Goal: Task Accomplishment & Management: Manage account settings

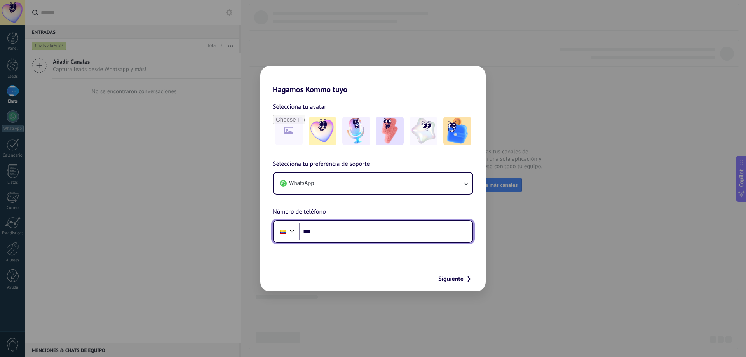
click at [336, 231] on input "***" at bounding box center [385, 232] width 173 height 18
type input "**********"
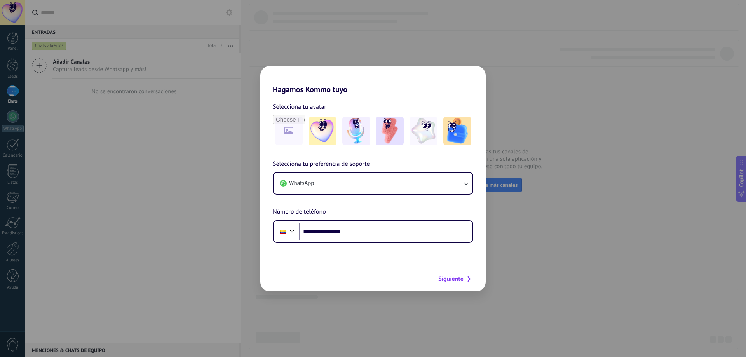
click at [454, 277] on span "Siguiente" at bounding box center [450, 278] width 25 height 5
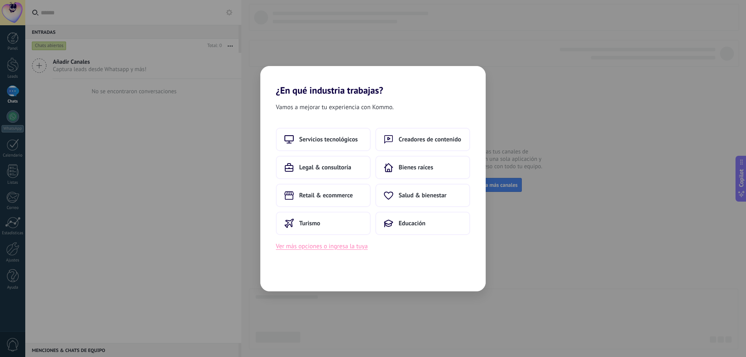
click at [305, 247] on button "Ver más opciones o ingresa la tuya" at bounding box center [322, 246] width 92 height 10
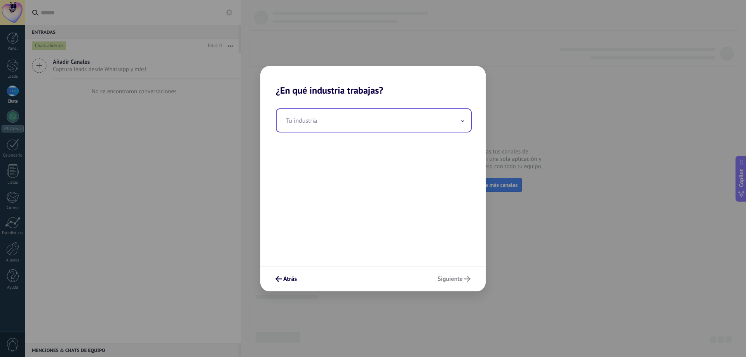
click at [327, 128] on input "text" at bounding box center [374, 120] width 194 height 23
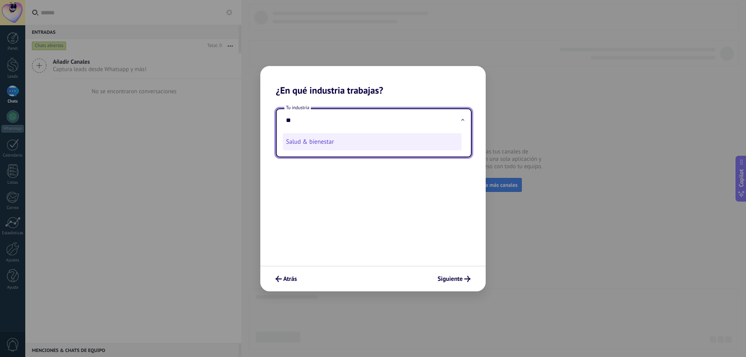
click at [328, 145] on li "Salud & bienestar" at bounding box center [372, 141] width 179 height 17
type input "**********"
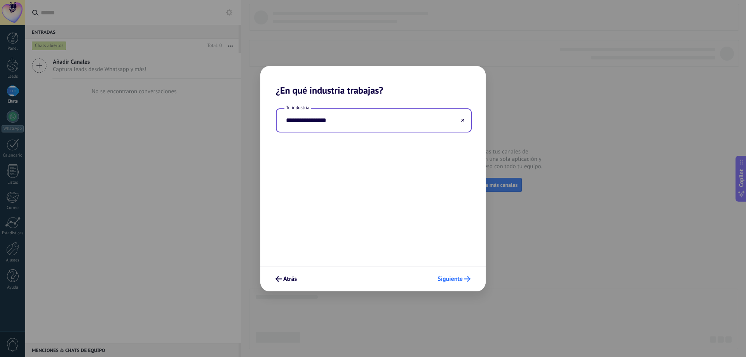
click at [460, 277] on span "Siguiente" at bounding box center [449, 278] width 25 height 5
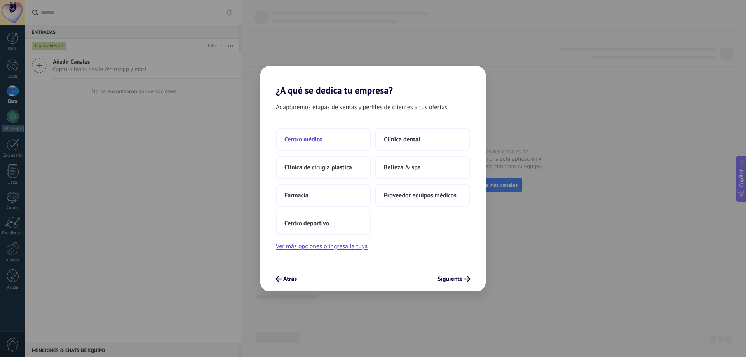
click at [317, 138] on span "Centro médico" at bounding box center [303, 140] width 38 height 8
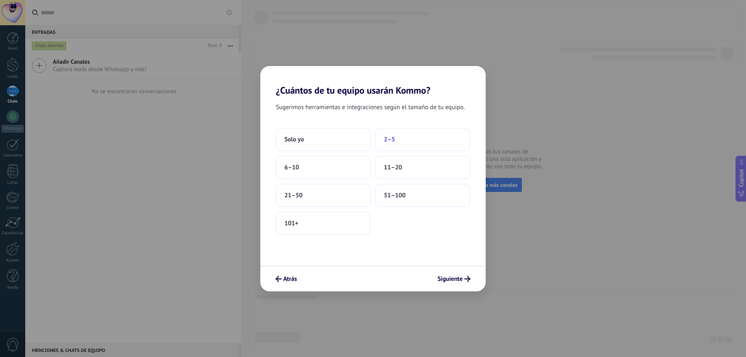
click at [421, 137] on button "2–5" at bounding box center [422, 139] width 95 height 23
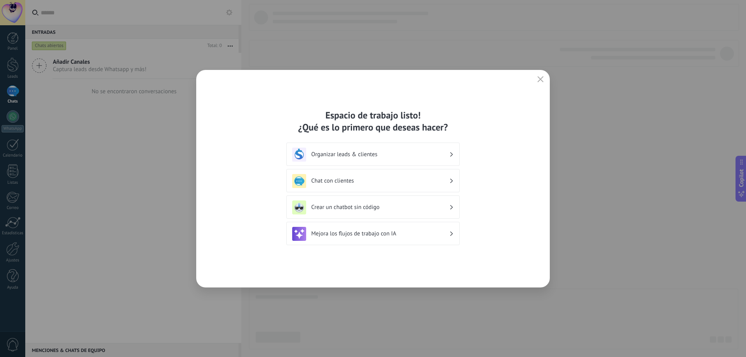
click at [395, 205] on h3 "Crear un chatbot sin código" at bounding box center [380, 207] width 138 height 7
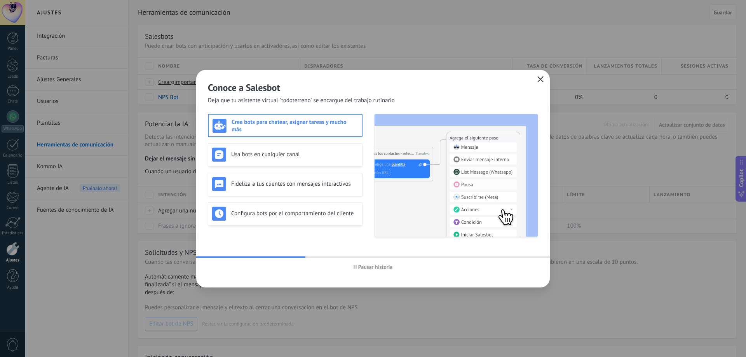
click at [537, 77] on icon "button" at bounding box center [540, 79] width 6 height 6
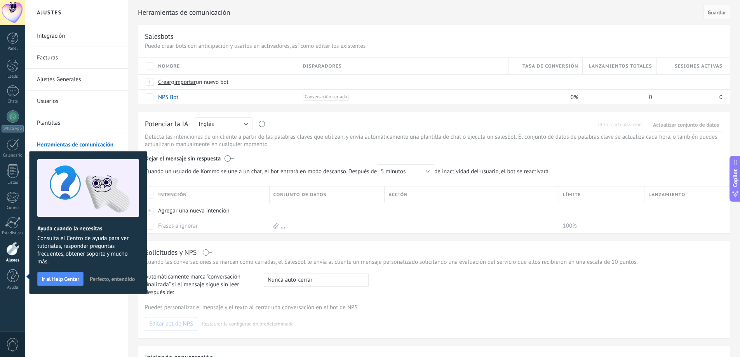
click at [107, 275] on button "Perfecto, entendido" at bounding box center [112, 279] width 52 height 12
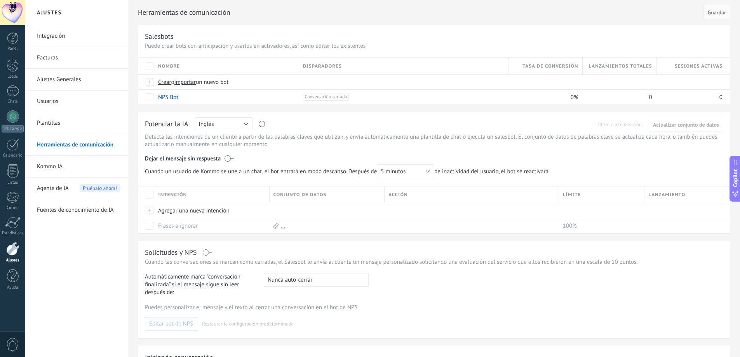
click at [85, 247] on div "Integración Facturas Ajustes Generales Usuarios Plantillas Herramientas de comu…" at bounding box center [76, 191] width 103 height 332
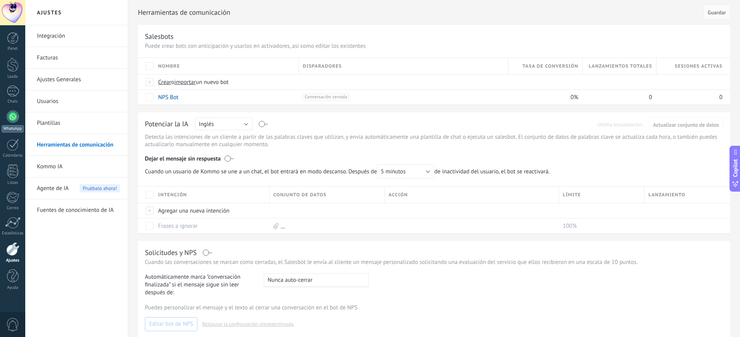
click at [16, 119] on div at bounding box center [13, 116] width 12 height 12
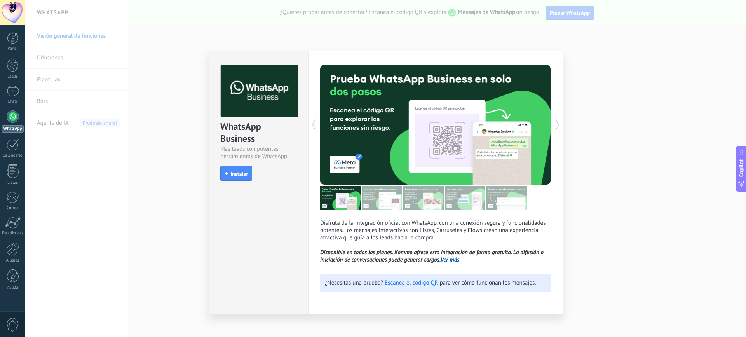
click at [625, 240] on div "WhatsApp Business Más leads con potentes herramientas de WhatsApp install Insta…" at bounding box center [385, 168] width 721 height 337
click at [636, 97] on div "WhatsApp Business Más leads con potentes herramientas de WhatsApp install Insta…" at bounding box center [385, 168] width 721 height 337
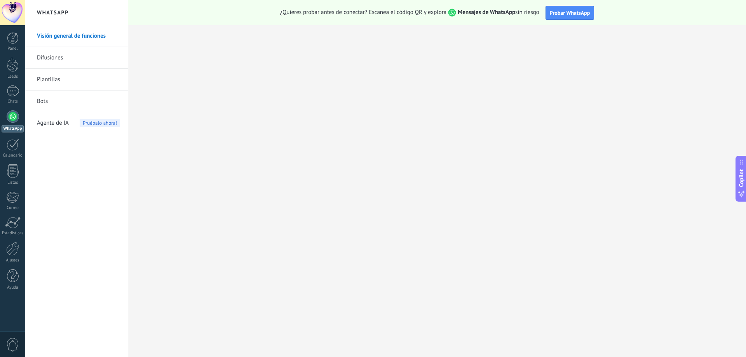
click at [14, 346] on span "0" at bounding box center [12, 345] width 13 height 14
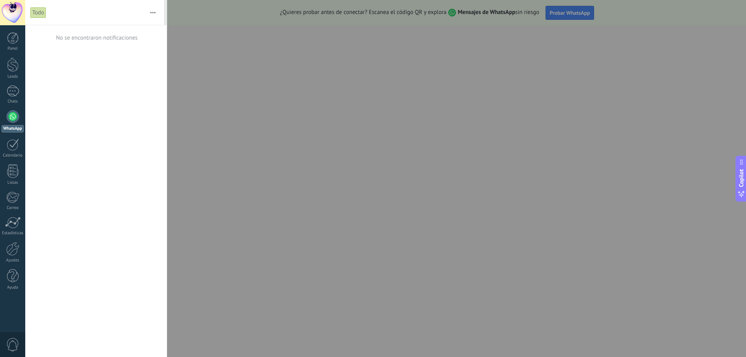
click at [190, 144] on div at bounding box center [373, 178] width 746 height 357
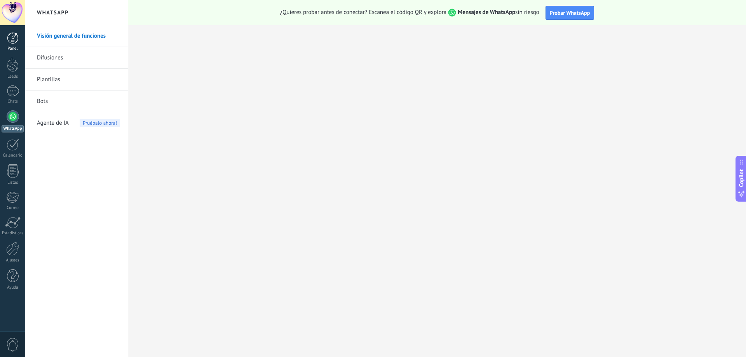
click at [16, 38] on div at bounding box center [13, 38] width 12 height 12
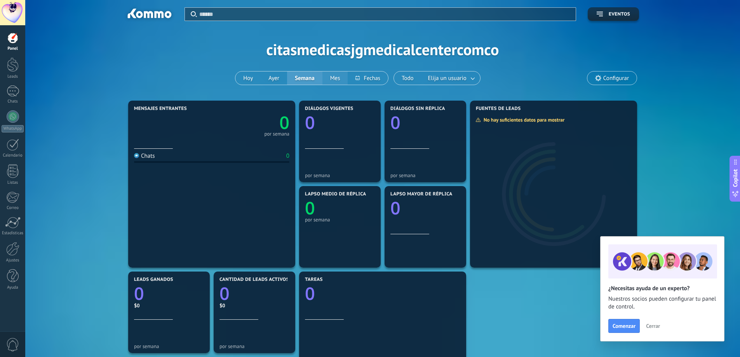
click at [330, 78] on button "Mes" at bounding box center [335, 77] width 26 height 13
click at [307, 80] on button "Semana" at bounding box center [304, 77] width 35 height 13
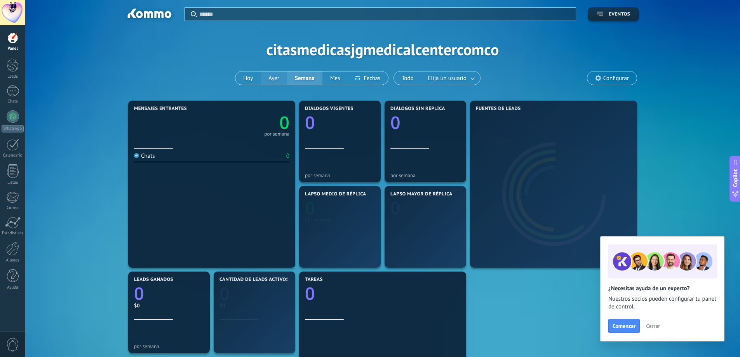
click at [279, 82] on button "Ayer" at bounding box center [274, 77] width 26 height 13
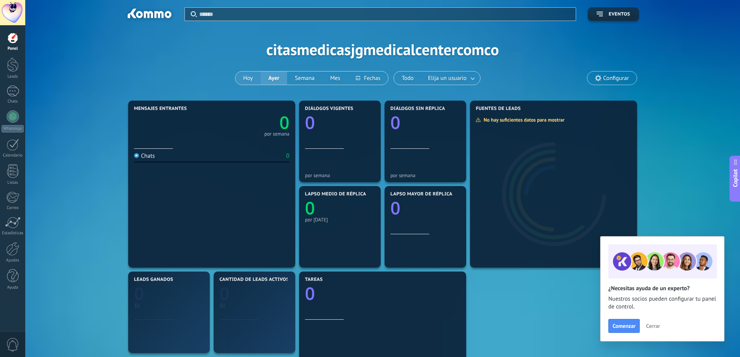
click at [245, 80] on button "Hoy" at bounding box center [247, 77] width 25 height 13
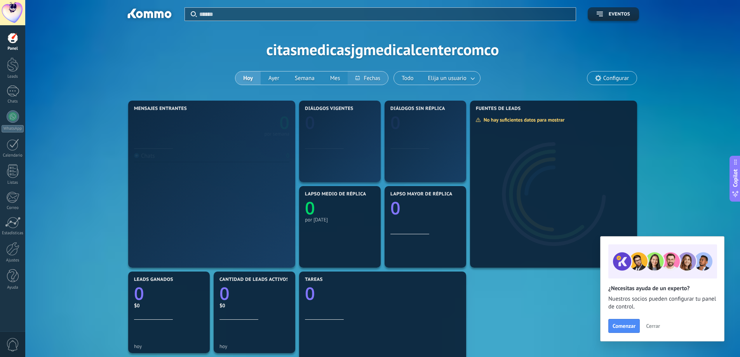
click at [383, 78] on button at bounding box center [368, 77] width 40 height 13
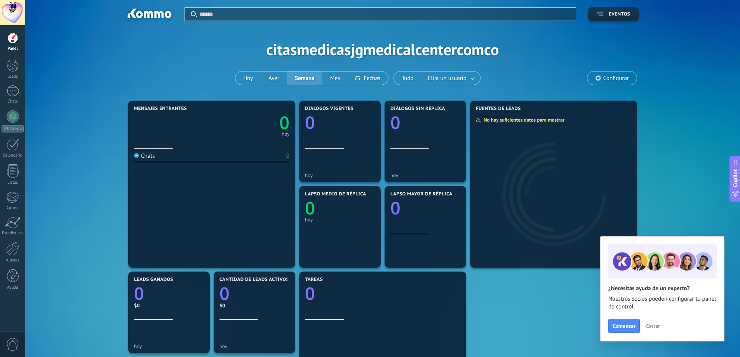
click at [538, 74] on div "Aplicar Eventos citasmedicasjgmedicalcentercomco [DATE] [DATE] Semana Mes Todo …" at bounding box center [383, 49] width 692 height 99
click at [14, 249] on div at bounding box center [12, 249] width 13 height 14
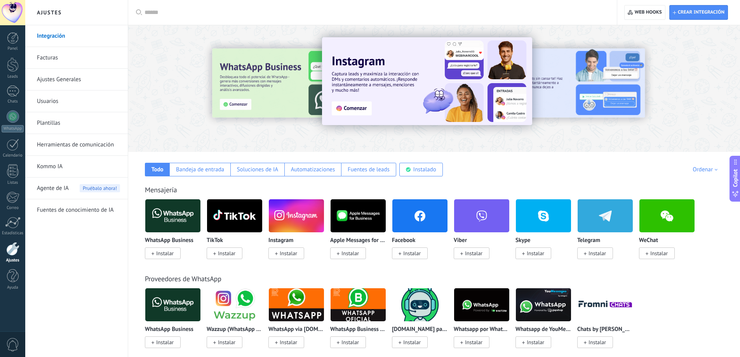
click at [47, 122] on link "Plantillas" at bounding box center [78, 123] width 83 height 22
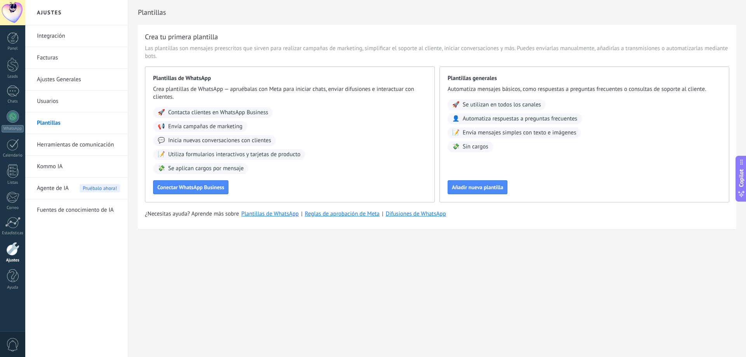
click at [313, 172] on div "🚀 Contacta clientes en WhatsApp Business 📢 Envía campañas de marketing 💬 Inicia…" at bounding box center [289, 140] width 273 height 67
click at [298, 126] on div "🚀 Contacta clientes en WhatsApp Business 📢 Envía campañas de marketing 💬 Inicia…" at bounding box center [289, 140] width 273 height 67
click at [50, 107] on link "Usuarios" at bounding box center [78, 102] width 83 height 22
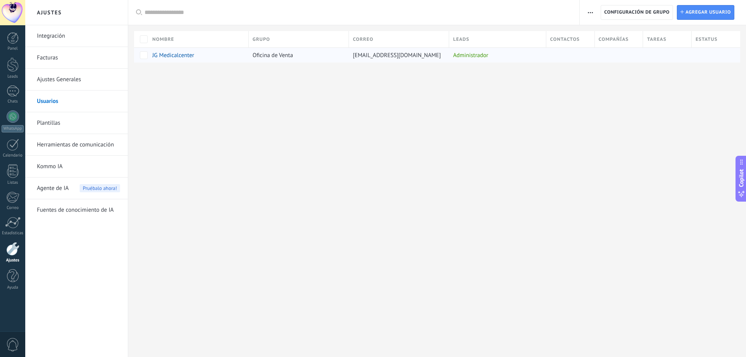
click at [176, 55] on span "JG Medicalcenter" at bounding box center [173, 55] width 42 height 7
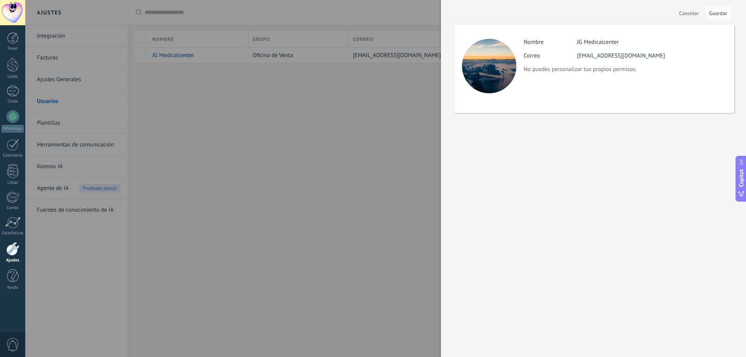
click at [686, 15] on span "Cancelar" at bounding box center [689, 12] width 20 height 5
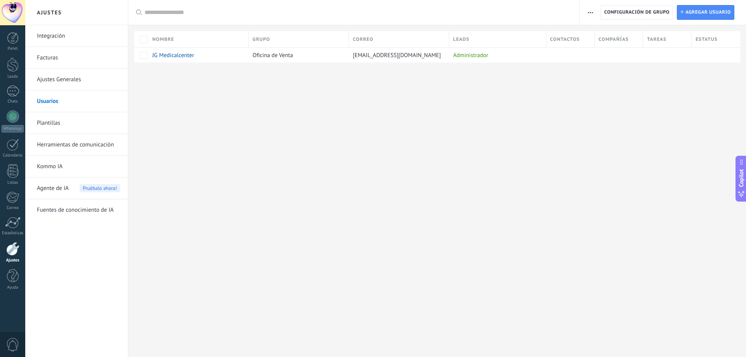
click at [222, 148] on div "Ajustes Integración Facturas Ajustes Generales Usuarios Plantillas Herramientas…" at bounding box center [385, 178] width 721 height 357
click at [199, 107] on div "Ajustes Integración Facturas Ajustes Generales Usuarios Plantillas Herramientas…" at bounding box center [385, 178] width 721 height 357
click at [66, 36] on link "Integración" at bounding box center [78, 36] width 83 height 22
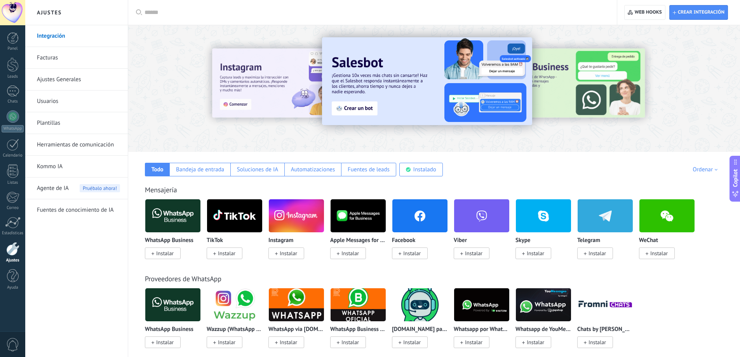
click at [91, 146] on link "Herramientas de comunicación" at bounding box center [78, 145] width 83 height 22
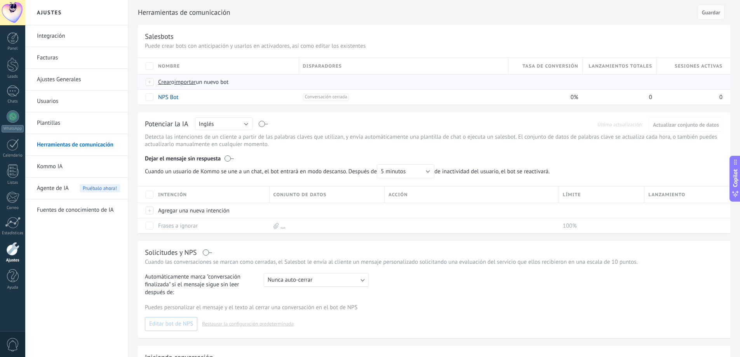
click at [167, 80] on span "Crear" at bounding box center [164, 81] width 13 height 7
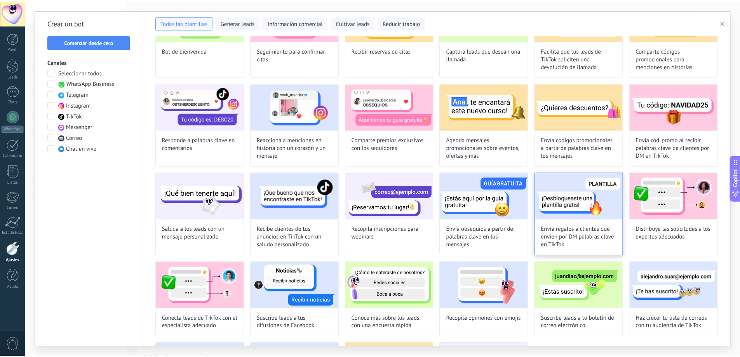
scroll to position [164, 0]
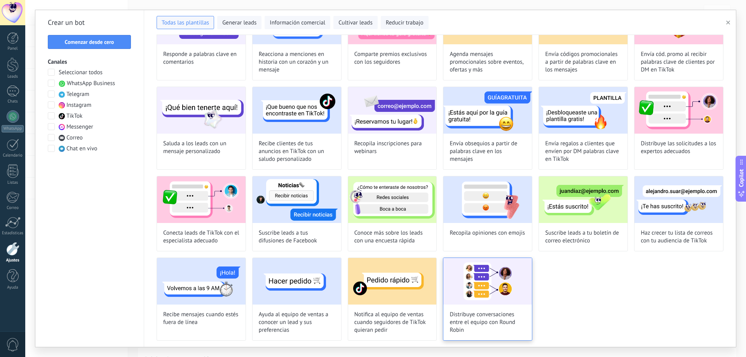
click at [476, 284] on img at bounding box center [487, 281] width 89 height 47
type input "**********"
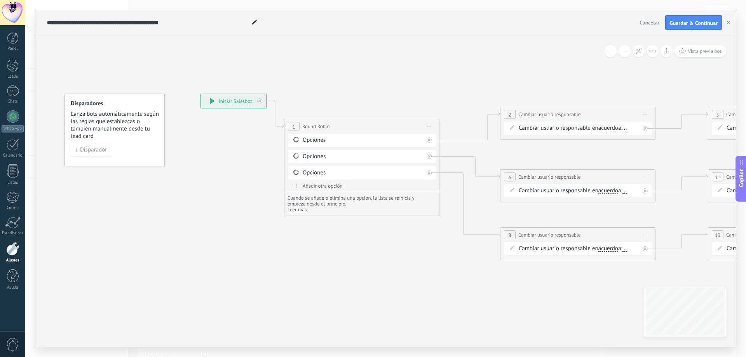
click at [348, 60] on icon at bounding box center [617, 180] width 1222 height 563
click at [223, 145] on icon at bounding box center [617, 180] width 1222 height 563
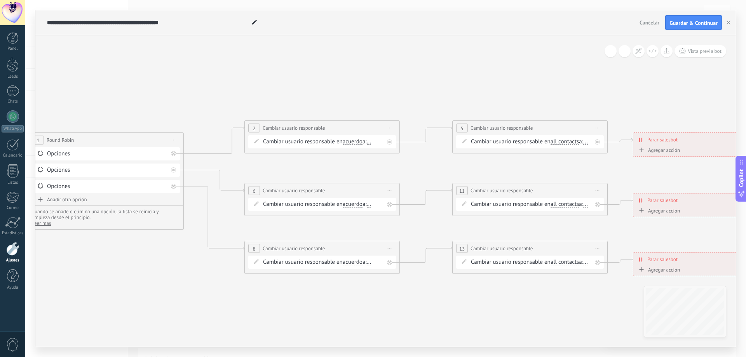
drag, startPoint x: 580, startPoint y: 313, endPoint x: 197, endPoint y: 263, distance: 386.3
click at [197, 265] on icon at bounding box center [362, 194] width 1222 height 563
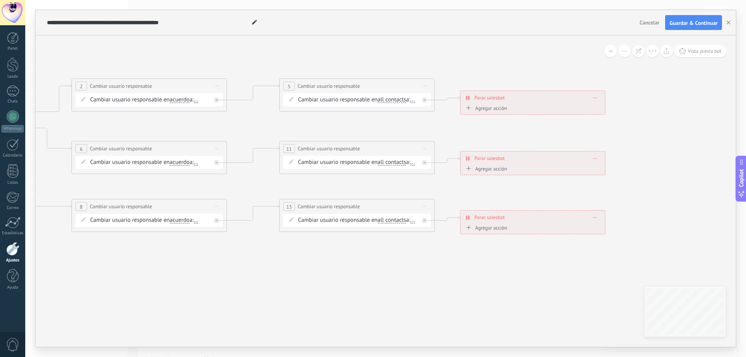
drag, startPoint x: 560, startPoint y: 279, endPoint x: 746, endPoint y: 160, distance: 220.5
click at [746, 164] on body ".abecls-1,.abecls-2{fill-rule:evenodd}.abecls-2{fill:#fff} .abhcls-1{fill:none}…" at bounding box center [373, 178] width 746 height 357
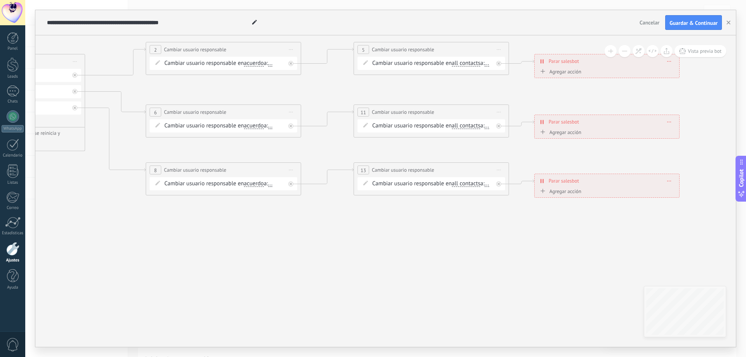
drag, startPoint x: 394, startPoint y: 225, endPoint x: 301, endPoint y: 259, distance: 98.8
click at [263, 277] on icon at bounding box center [263, 116] width 1222 height 563
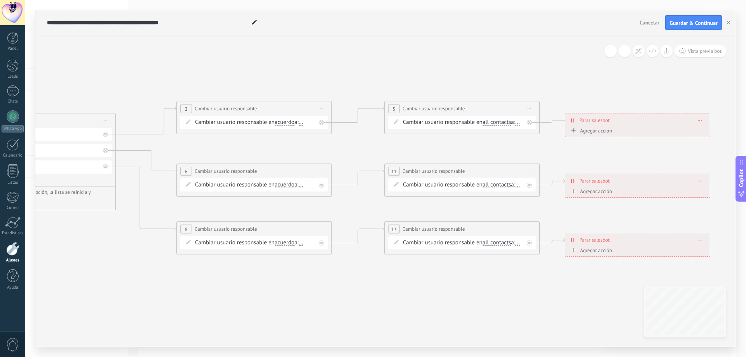
drag, startPoint x: 391, startPoint y: 241, endPoint x: 494, endPoint y: 289, distance: 113.3
click at [435, 296] on icon at bounding box center [294, 175] width 1222 height 563
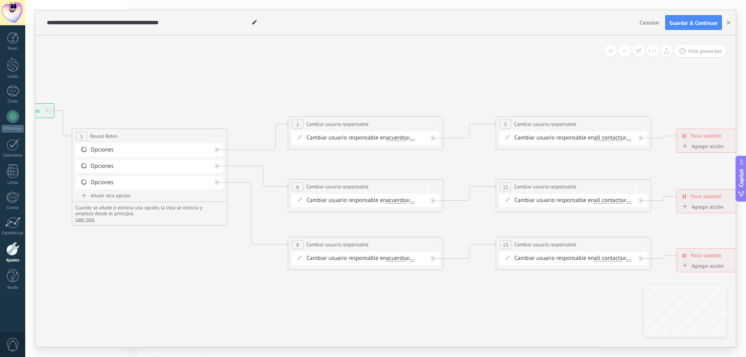
drag, startPoint x: 411, startPoint y: 288, endPoint x: 540, endPoint y: 305, distance: 130.4
click at [524, 304] on icon at bounding box center [405, 190] width 1222 height 563
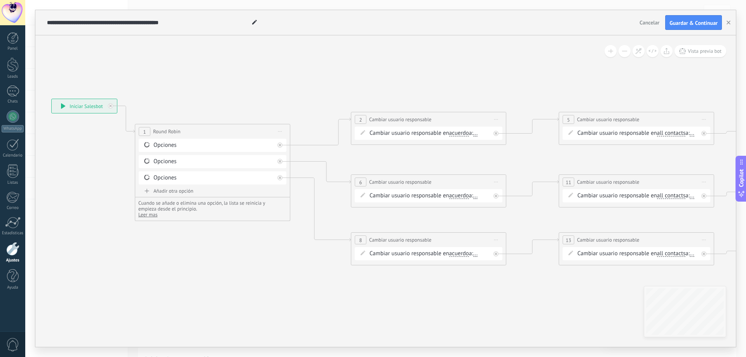
drag, startPoint x: 513, startPoint y: 297, endPoint x: 524, endPoint y: 296, distance: 11.7
click at [519, 296] on icon at bounding box center [468, 185] width 1222 height 563
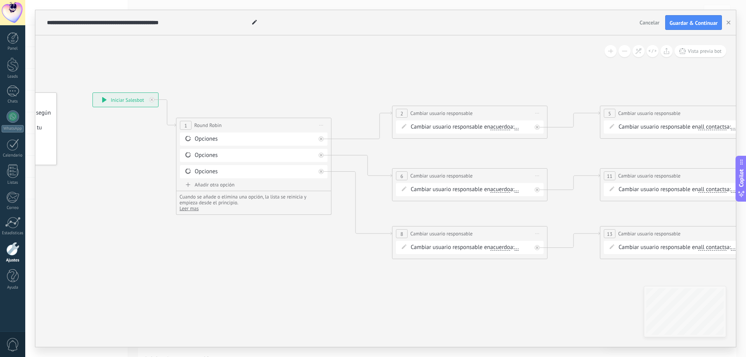
drag, startPoint x: 427, startPoint y: 315, endPoint x: 528, endPoint y: 269, distance: 110.4
click at [490, 304] on icon at bounding box center [509, 179] width 1222 height 563
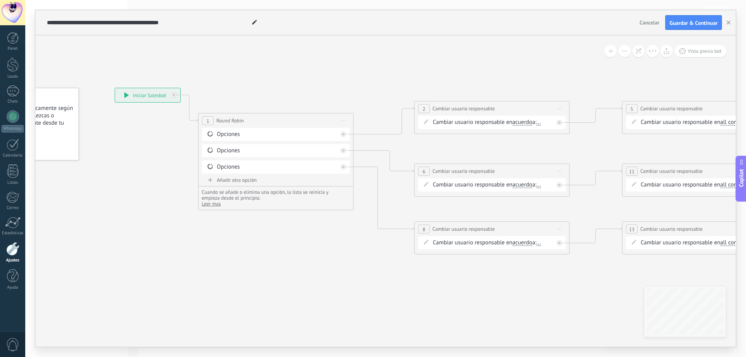
click at [645, 24] on span "Cancelar" at bounding box center [649, 22] width 20 height 7
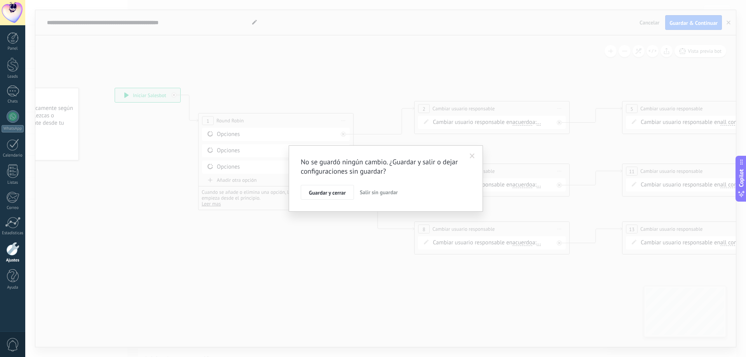
click at [380, 190] on span "Salir sin guardar" at bounding box center [379, 192] width 38 height 7
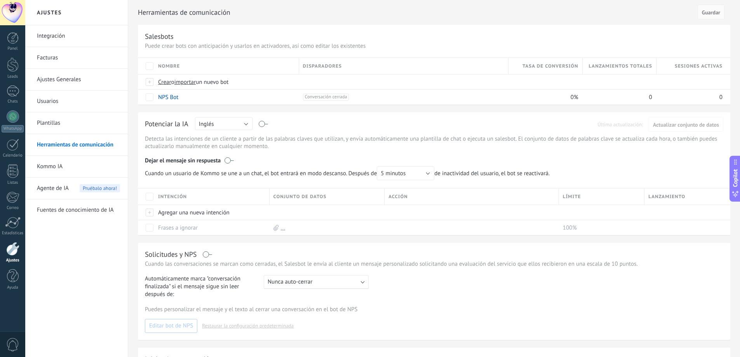
click at [47, 120] on link "Plantillas" at bounding box center [78, 123] width 83 height 22
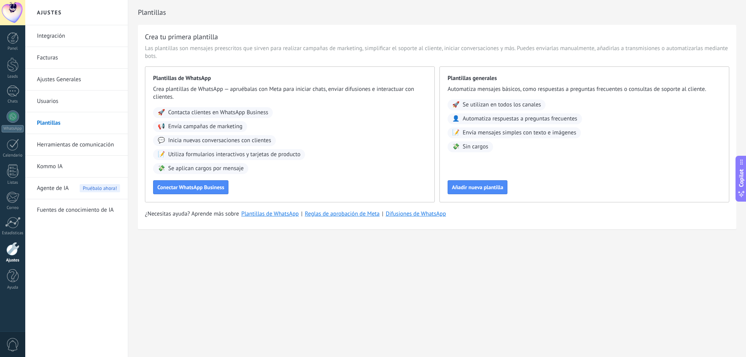
click at [49, 166] on link "Kommo IA" at bounding box center [78, 167] width 83 height 22
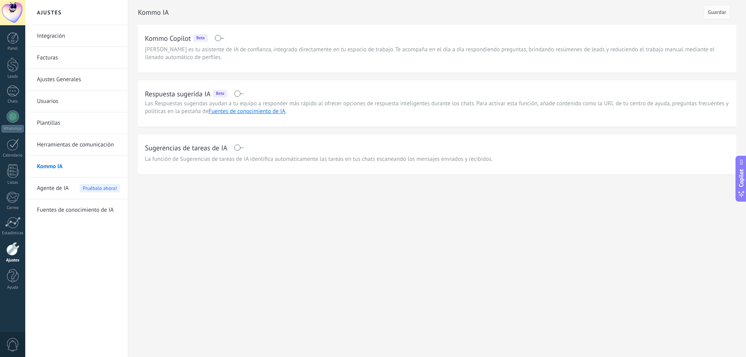
click at [55, 145] on link "Herramientas de comunicación" at bounding box center [78, 145] width 83 height 22
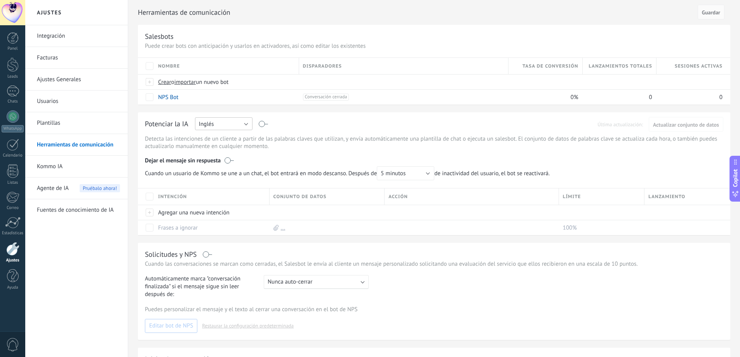
click at [246, 126] on button "Inglés" at bounding box center [223, 123] width 57 height 13
click at [231, 151] on span "Español" at bounding box center [219, 150] width 59 height 7
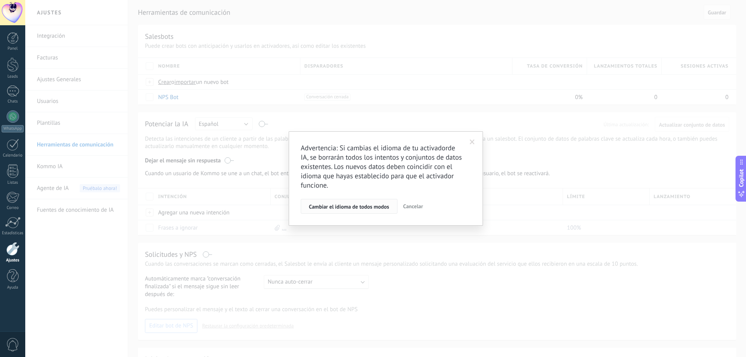
click at [365, 211] on button "Cambiar el idioma de todos modos" at bounding box center [349, 206] width 97 height 15
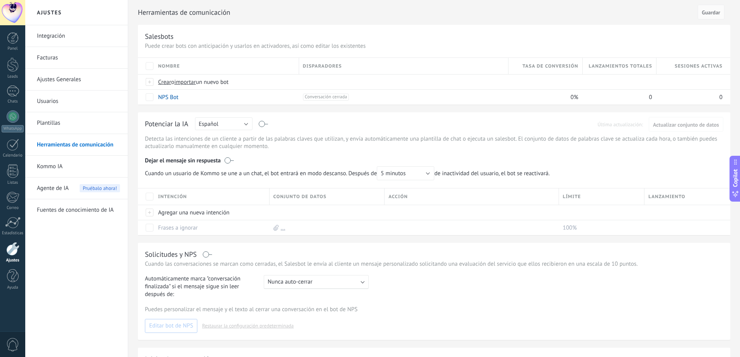
click at [65, 36] on link "Integración" at bounding box center [78, 36] width 83 height 22
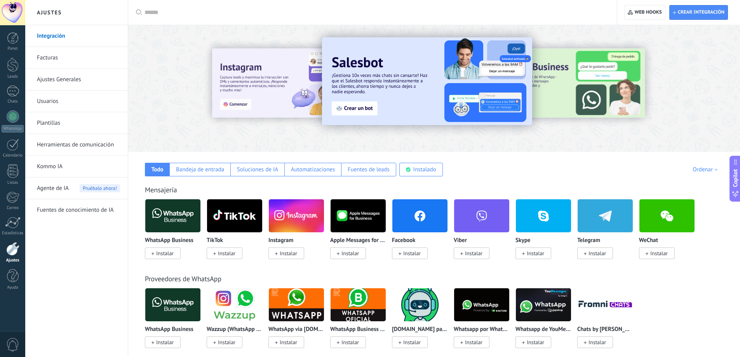
click at [203, 190] on div "Mensajería" at bounding box center [434, 189] width 578 height 9
click at [206, 170] on div "Bandeja de entrada" at bounding box center [200, 169] width 48 height 7
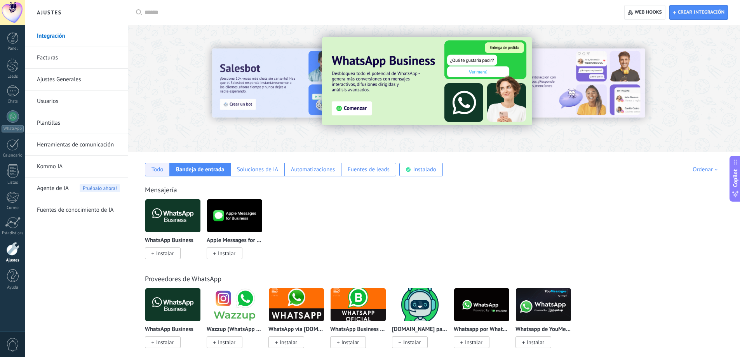
click at [165, 174] on div "Todo" at bounding box center [157, 170] width 24 height 14
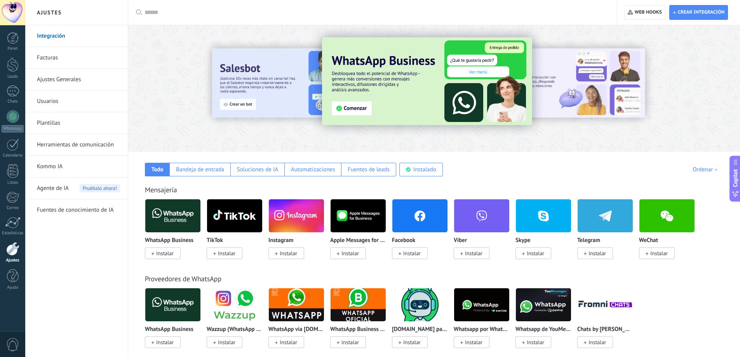
click at [78, 122] on link "Plantillas" at bounding box center [78, 123] width 83 height 22
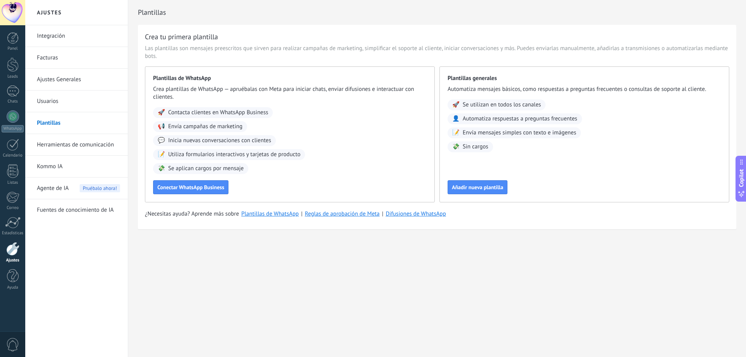
click at [75, 80] on link "Ajustes Generales" at bounding box center [78, 80] width 83 height 22
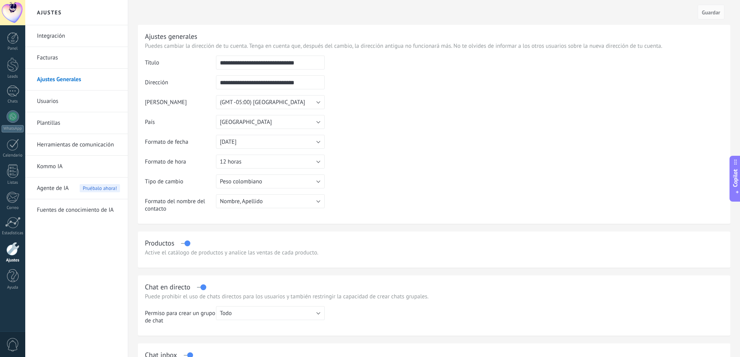
click at [403, 129] on td at bounding box center [524, 95] width 399 height 79
click at [77, 124] on link "Plantillas" at bounding box center [78, 123] width 83 height 22
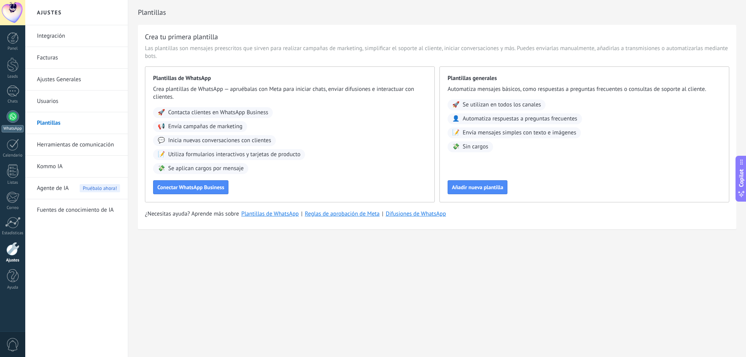
click at [15, 118] on div at bounding box center [13, 116] width 12 height 12
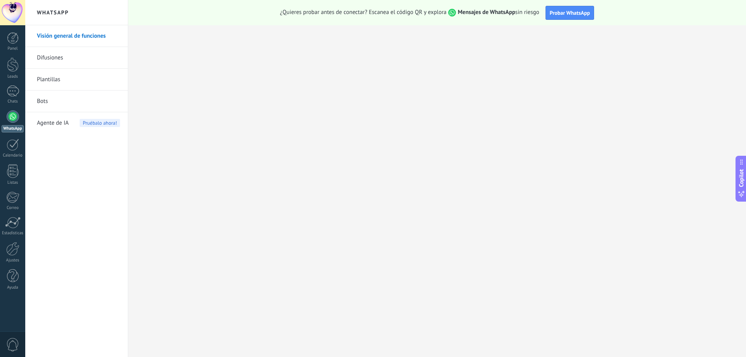
click at [67, 80] on link "Plantillas" at bounding box center [78, 80] width 83 height 22
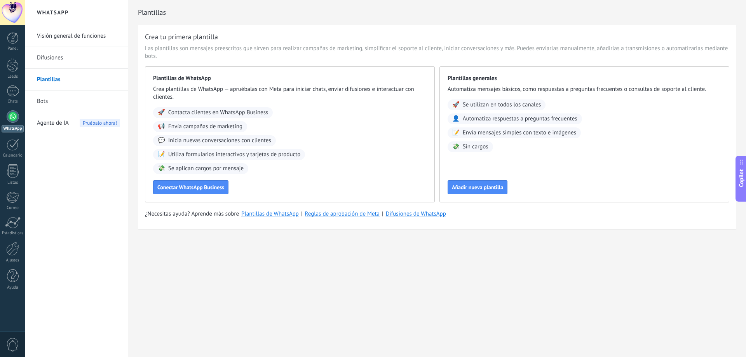
click at [94, 42] on link "Visión general de funciones" at bounding box center [78, 36] width 83 height 22
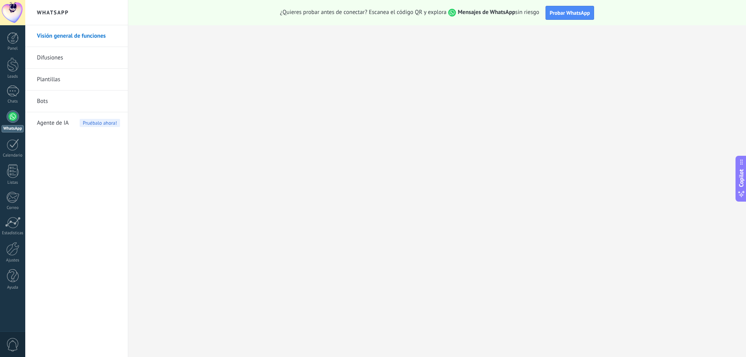
click at [64, 59] on link "Difusiones" at bounding box center [78, 58] width 83 height 22
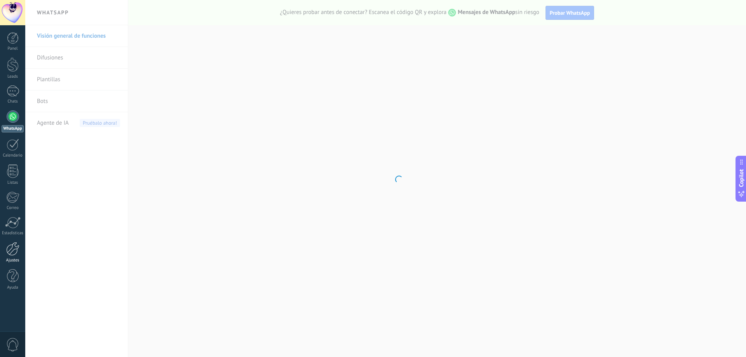
click at [12, 254] on div at bounding box center [12, 249] width 13 height 14
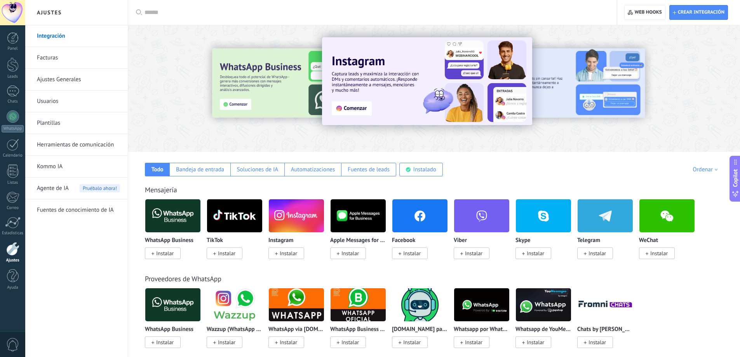
click at [75, 100] on link "Usuarios" at bounding box center [78, 102] width 83 height 22
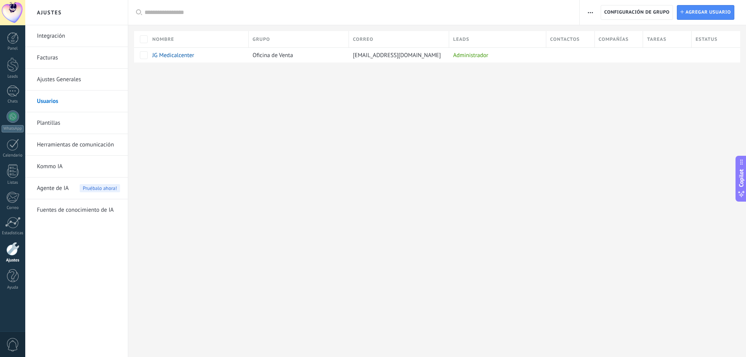
click at [437, 84] on div at bounding box center [437, 75] width 618 height 25
click at [59, 80] on link "Ajustes Generales" at bounding box center [78, 80] width 83 height 22
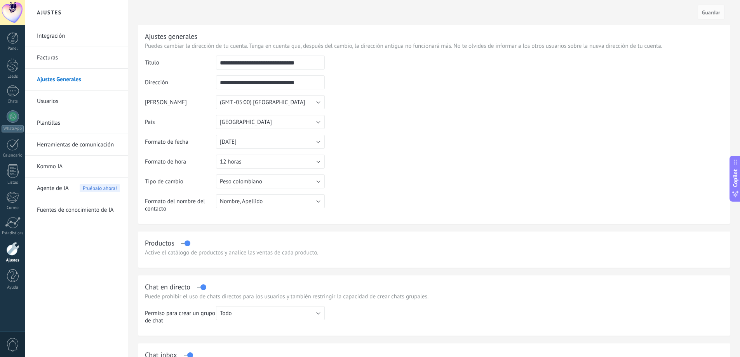
click at [68, 53] on link "Facturas" at bounding box center [78, 58] width 83 height 22
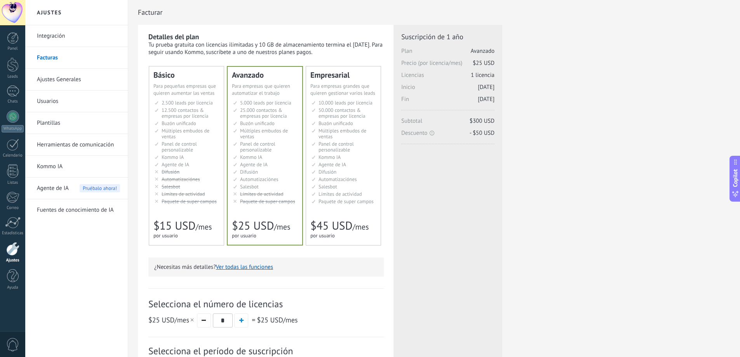
click at [47, 39] on link "Integración" at bounding box center [78, 36] width 83 height 22
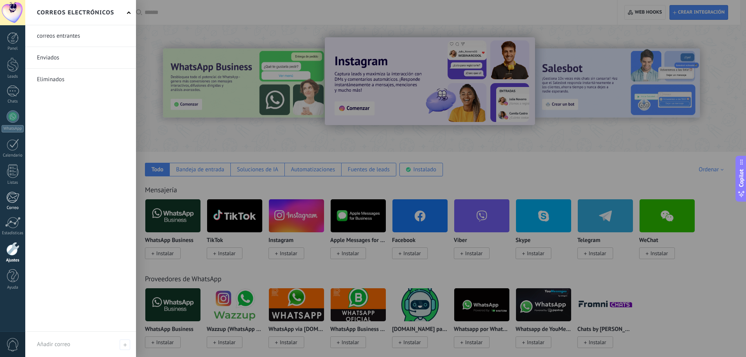
click at [14, 195] on div at bounding box center [12, 198] width 13 height 12
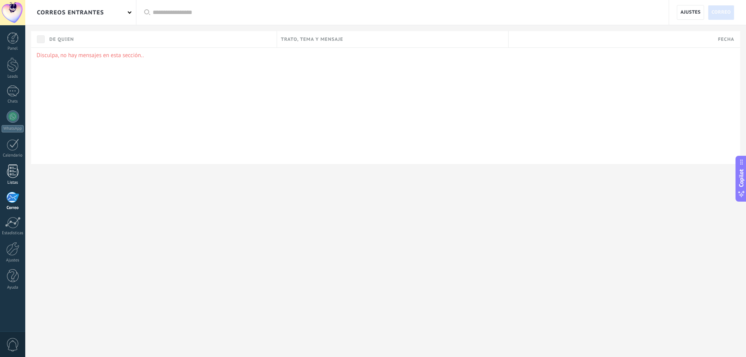
click at [12, 178] on div at bounding box center [13, 171] width 12 height 14
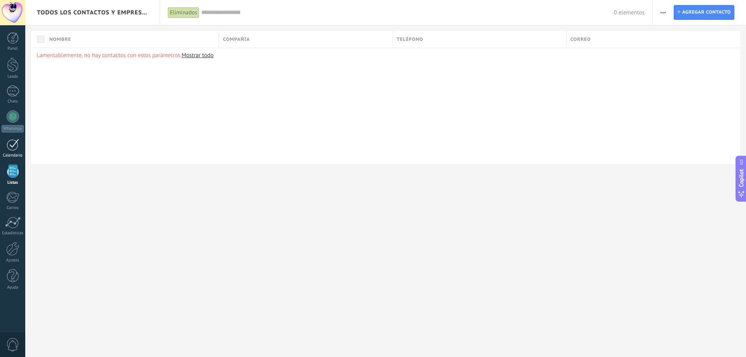
click at [11, 150] on div at bounding box center [13, 145] width 12 height 12
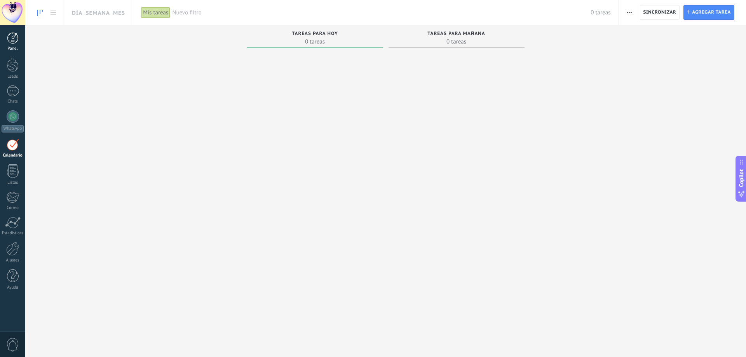
click at [15, 35] on div at bounding box center [13, 38] width 12 height 12
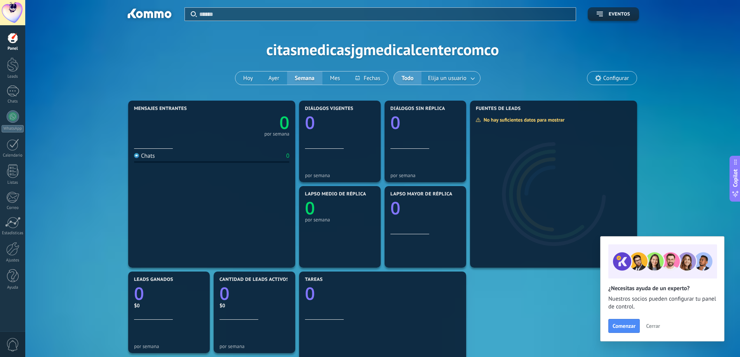
click at [598, 77] on icon at bounding box center [598, 78] width 6 height 6
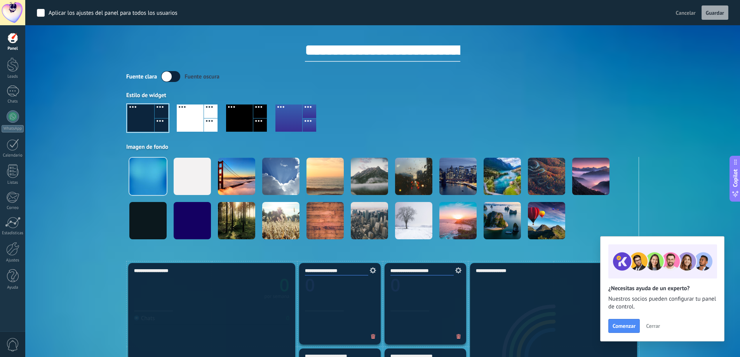
click at [49, 78] on div "Aplicar Eventos citasmedicasjgmedicalcentercomco [DATE] [DATE] Semana Mes Todo …" at bounding box center [383, 130] width 692 height 261
click at [17, 247] on div at bounding box center [12, 249] width 13 height 14
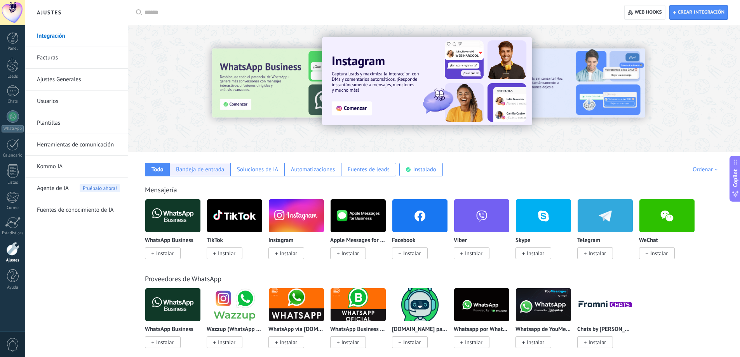
click at [210, 172] on div "Bandeja de entrada" at bounding box center [200, 169] width 48 height 7
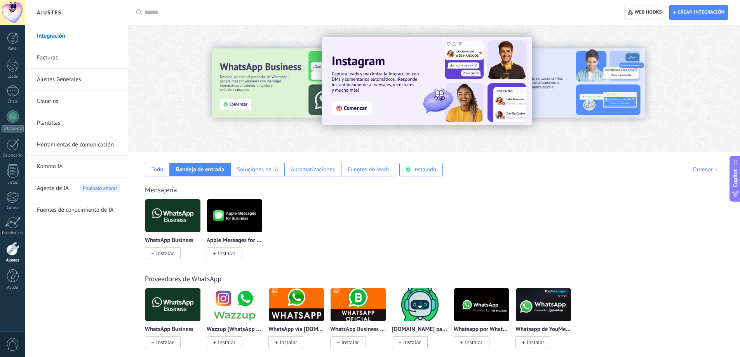
click at [60, 144] on link "Herramientas de comunicación" at bounding box center [78, 145] width 83 height 22
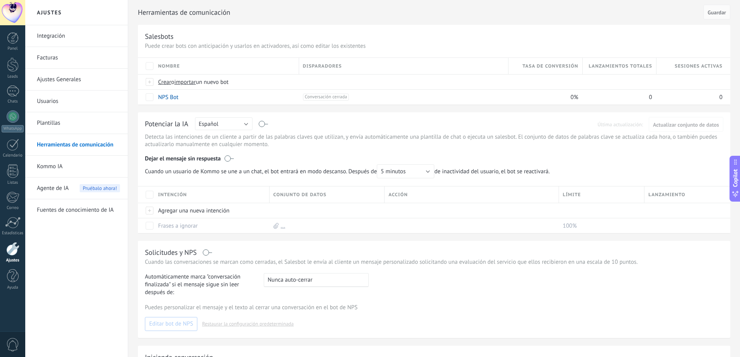
click at [69, 118] on link "Plantillas" at bounding box center [78, 123] width 83 height 22
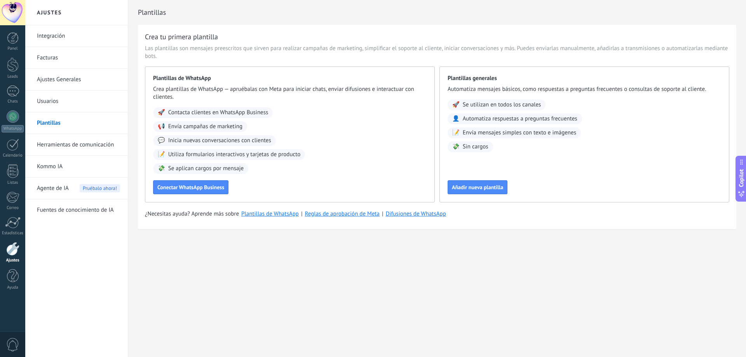
click at [76, 146] on link "Herramientas de comunicación" at bounding box center [78, 145] width 83 height 22
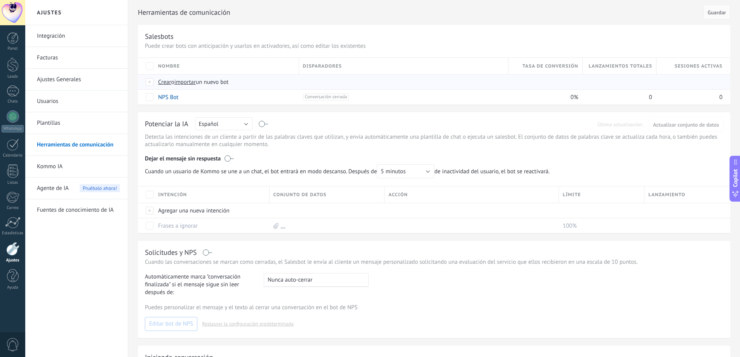
click at [168, 82] on span "Crear" at bounding box center [164, 81] width 13 height 7
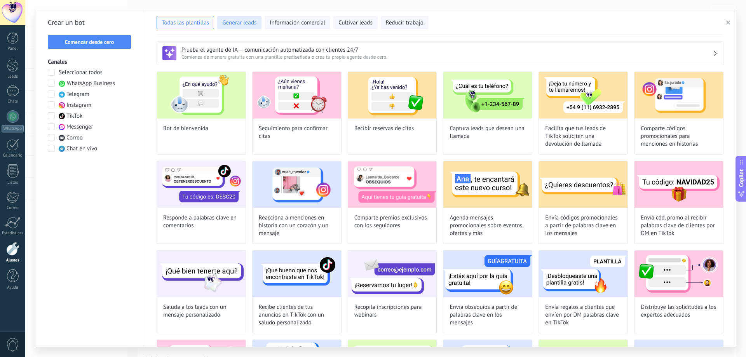
click at [235, 18] on button "Generar leads" at bounding box center [239, 22] width 44 height 13
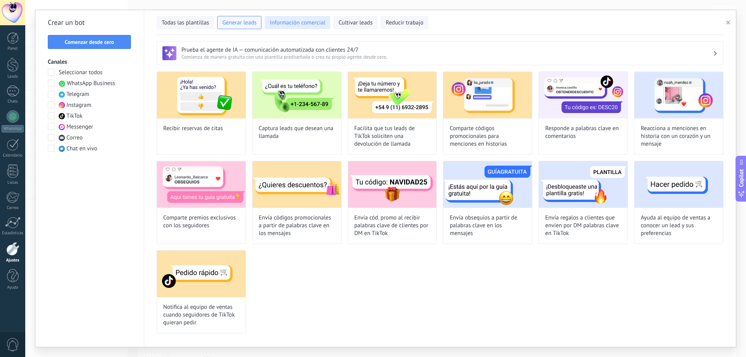
click at [327, 26] on button "Información comercial" at bounding box center [298, 22] width 66 height 13
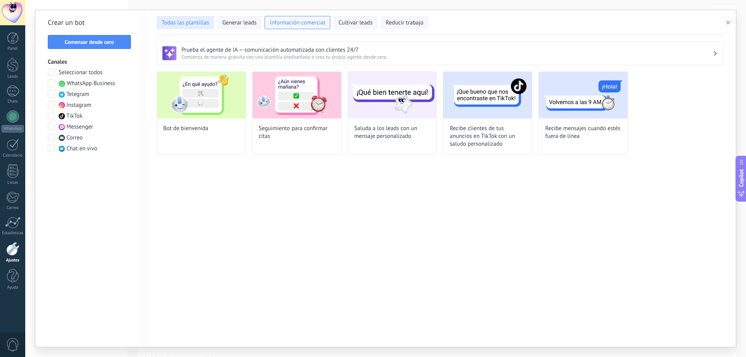
click at [198, 27] on button "Todas las plantillas" at bounding box center [185, 22] width 57 height 13
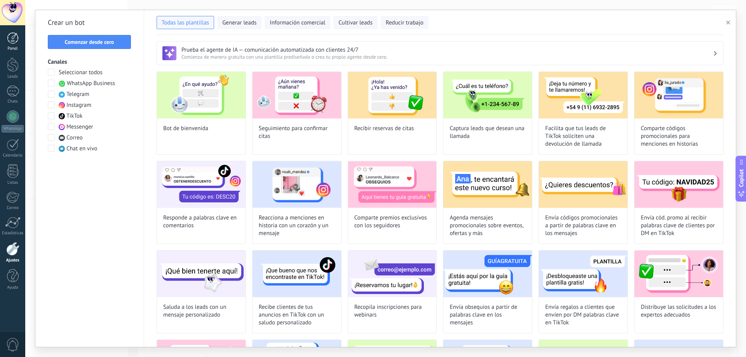
click at [13, 38] on div at bounding box center [13, 38] width 12 height 12
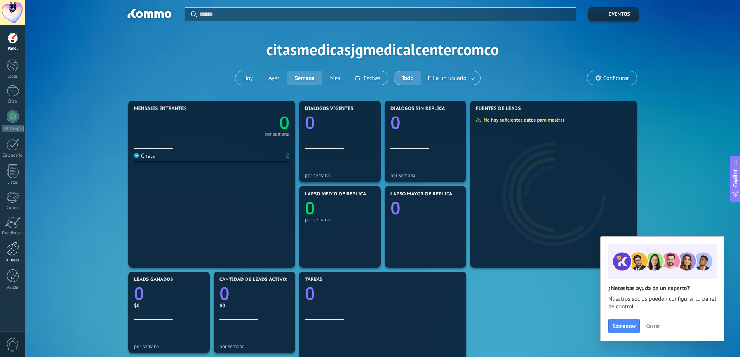
click at [12, 249] on div at bounding box center [12, 249] width 13 height 14
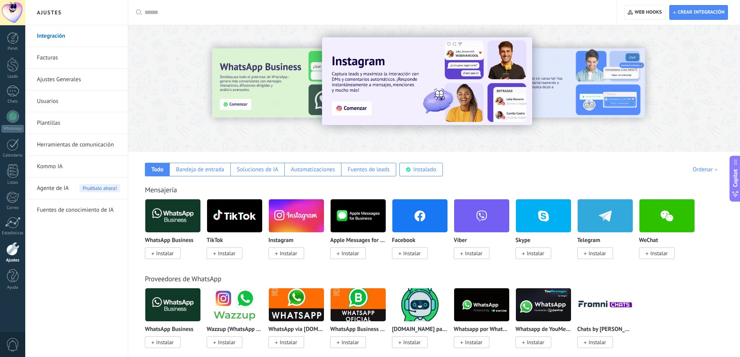
click at [160, 255] on span "Instalar" at bounding box center [164, 253] width 17 height 7
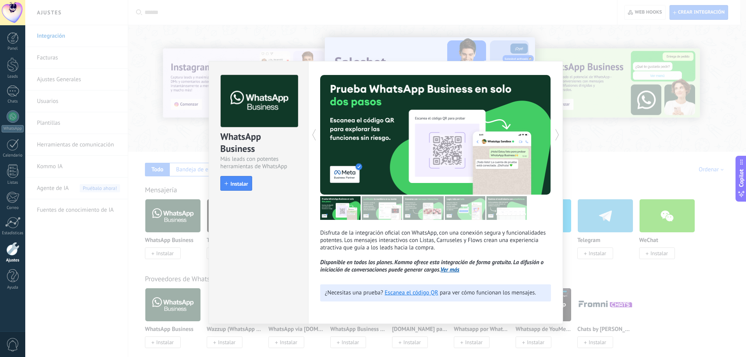
click at [616, 40] on div "WhatsApp Business Más leads con potentes herramientas de WhatsApp install Insta…" at bounding box center [385, 178] width 721 height 357
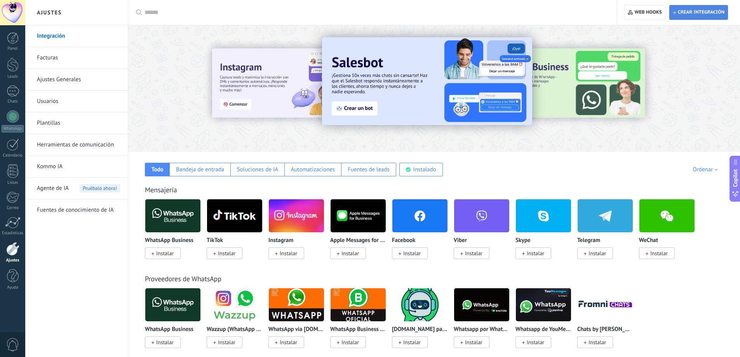
click at [693, 15] on span "Crear integración" at bounding box center [701, 12] width 47 height 6
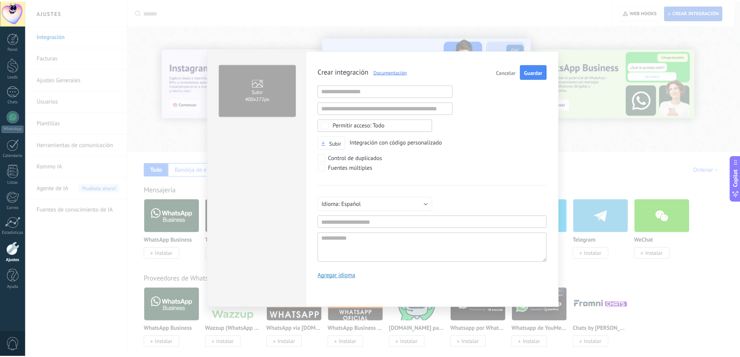
scroll to position [7, 0]
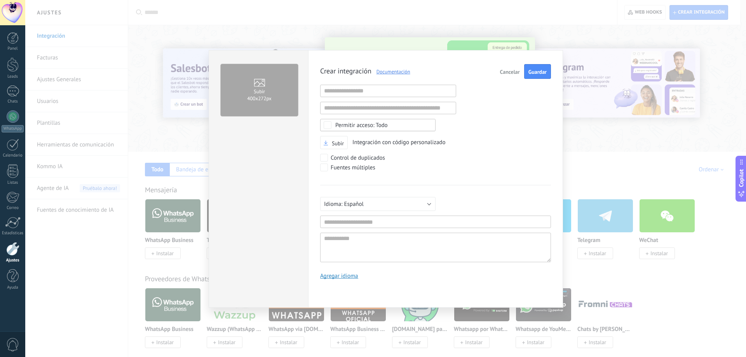
click at [511, 71] on span "Cancelar" at bounding box center [510, 71] width 20 height 5
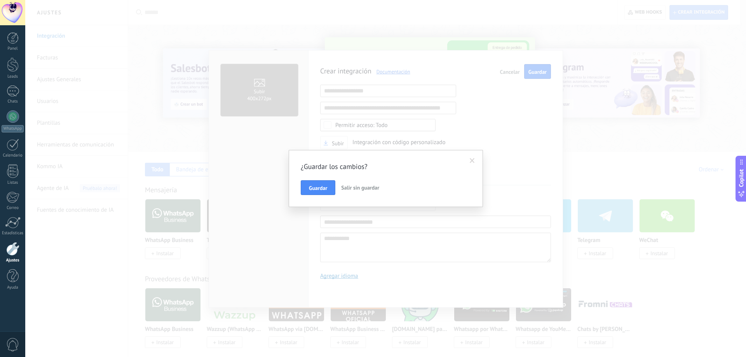
click at [350, 192] on button "Salir sin guardar" at bounding box center [360, 187] width 44 height 15
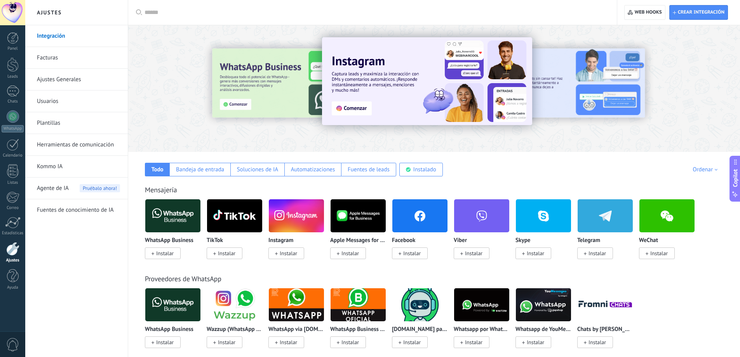
click at [9, 251] on div at bounding box center [12, 249] width 13 height 14
